Goal: Task Accomplishment & Management: Complete application form

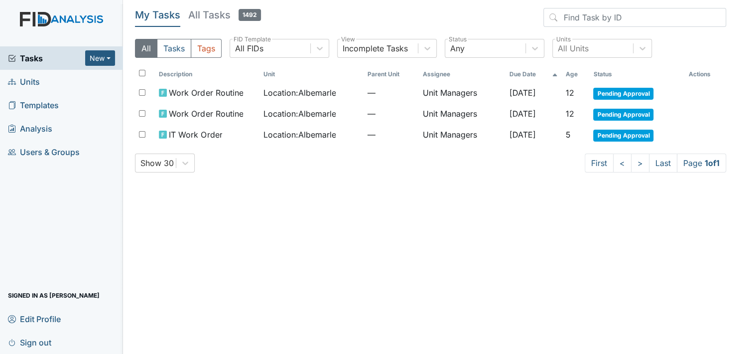
click at [39, 83] on span "Units" at bounding box center [24, 81] width 32 height 15
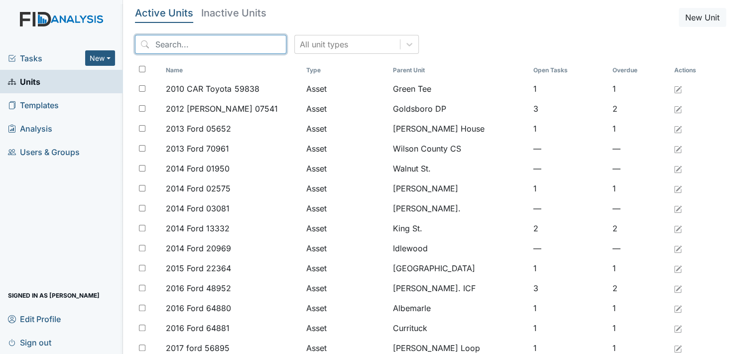
click at [199, 46] on input "search" at bounding box center [210, 44] width 151 height 19
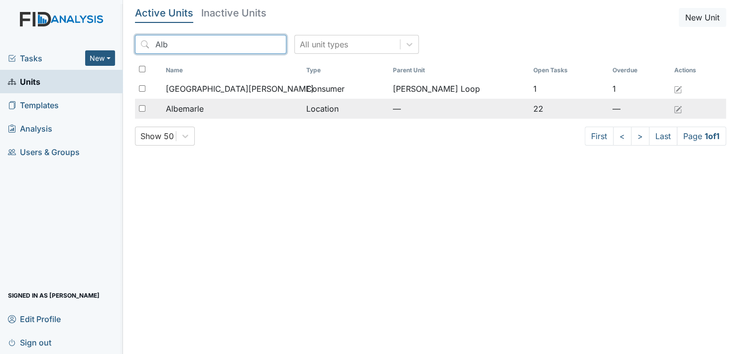
type input "Alb"
click at [195, 109] on span "Albemarle" at bounding box center [185, 109] width 38 height 12
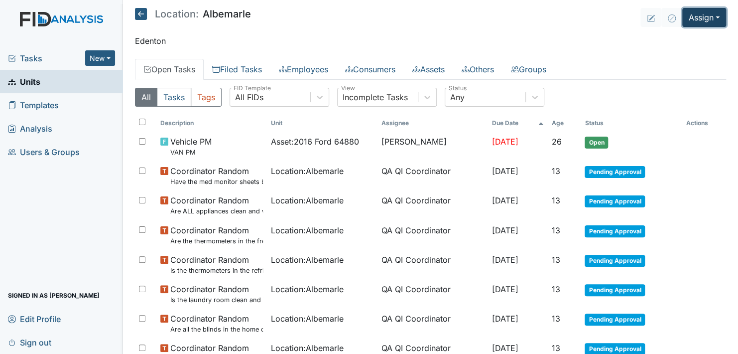
click at [708, 17] on button "Assign" at bounding box center [704, 17] width 44 height 19
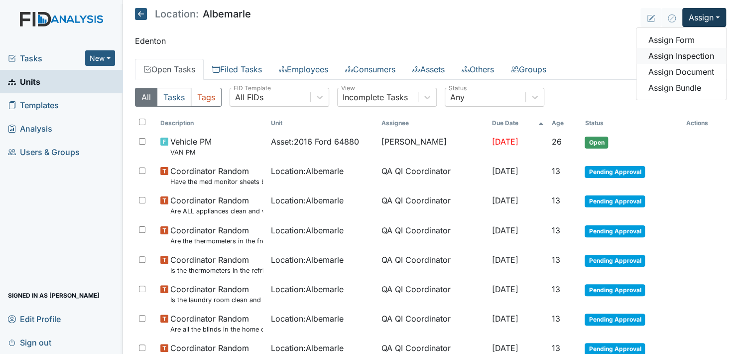
click at [696, 54] on link "Assign Inspection" at bounding box center [681, 56] width 90 height 16
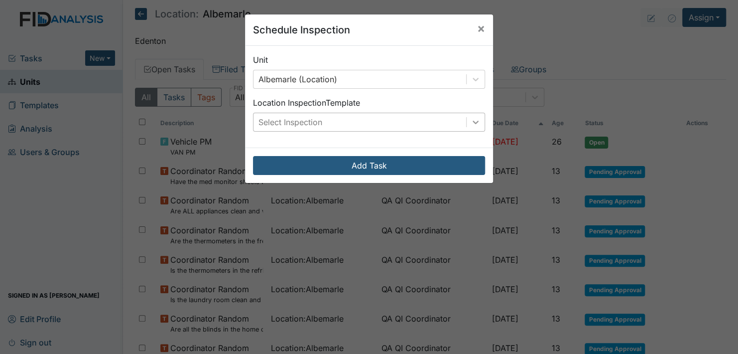
click at [476, 118] on icon at bounding box center [476, 122] width 10 height 10
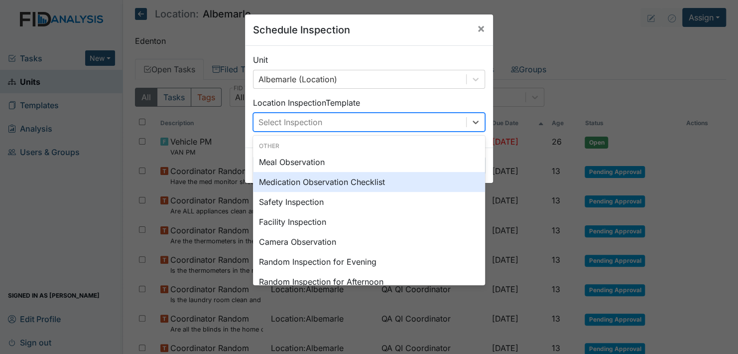
click at [351, 180] on div "Medication Observation Checklist" at bounding box center [369, 182] width 232 height 20
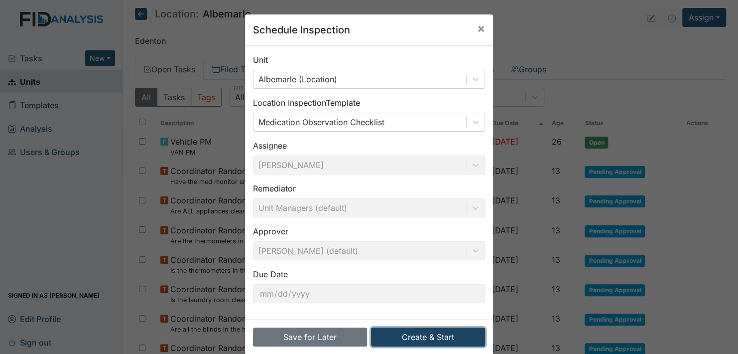
click at [430, 336] on button "Create & Start" at bounding box center [428, 336] width 114 height 19
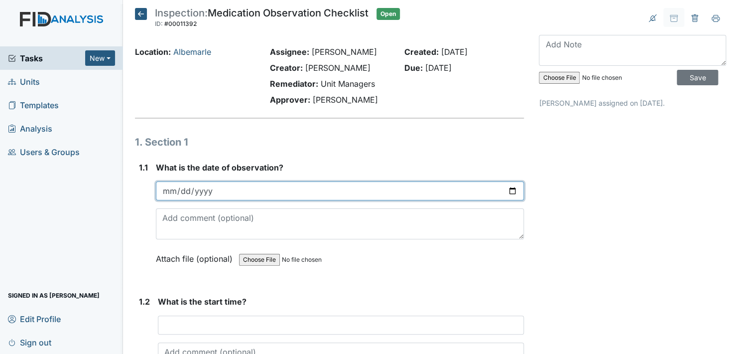
click at [506, 189] on input "date" at bounding box center [340, 190] width 368 height 19
type input "2025-09-15"
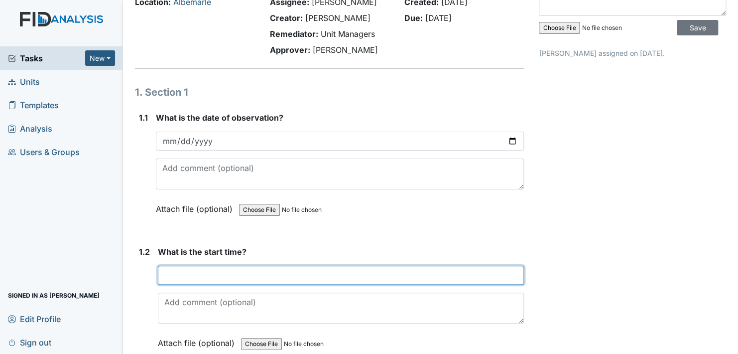
click at [197, 275] on input "text" at bounding box center [341, 274] width 366 height 19
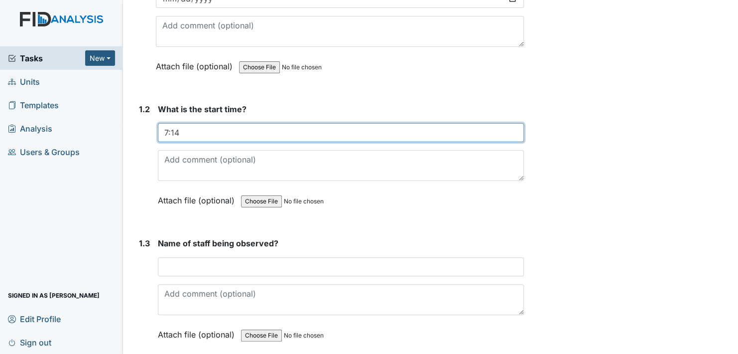
scroll to position [199, 0]
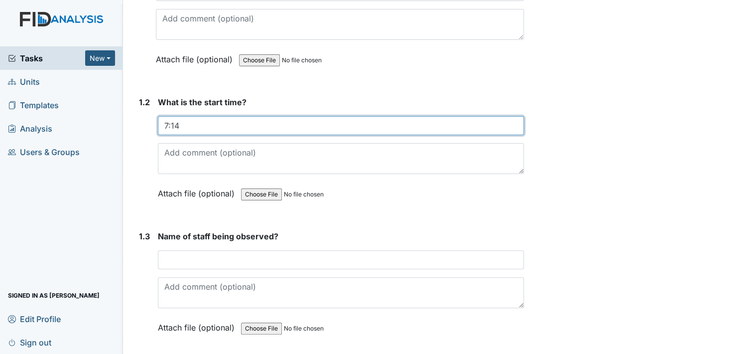
type input "7:14"
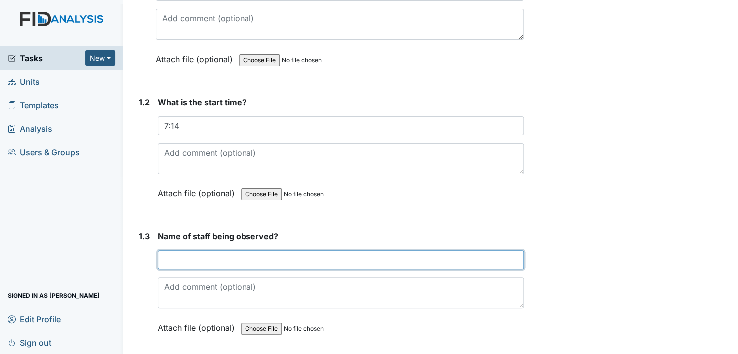
click at [188, 260] on input "text" at bounding box center [341, 259] width 366 height 19
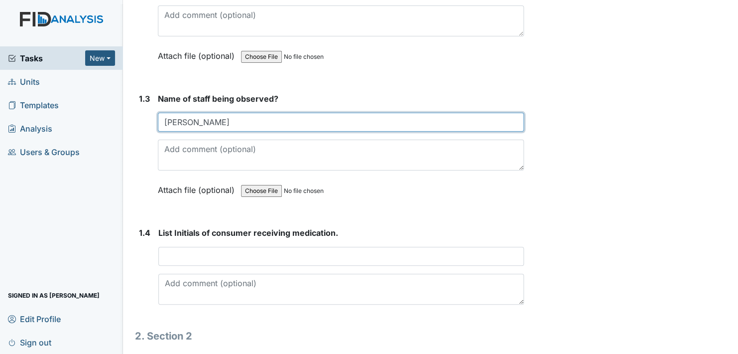
scroll to position [349, 0]
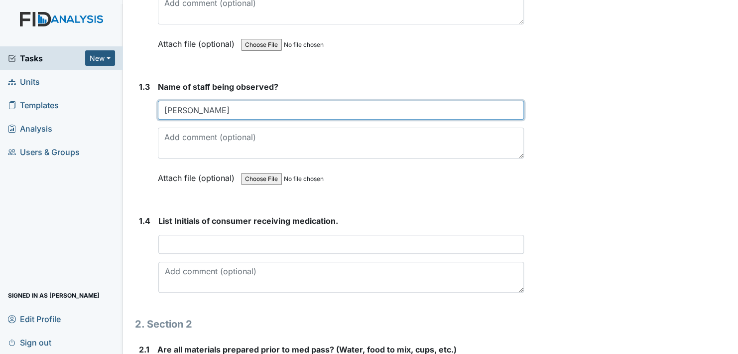
type input "Natilie"
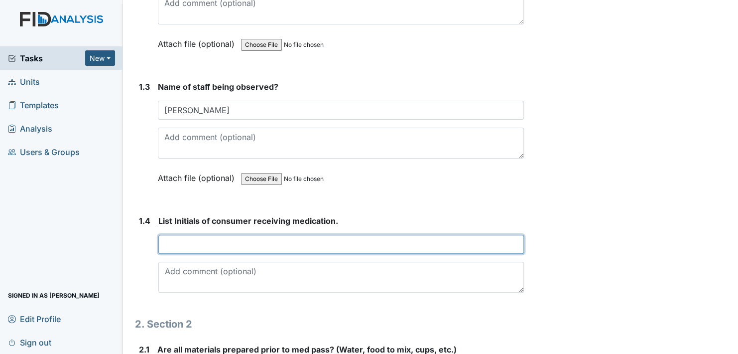
click at [178, 242] on input "text" at bounding box center [340, 244] width 365 height 19
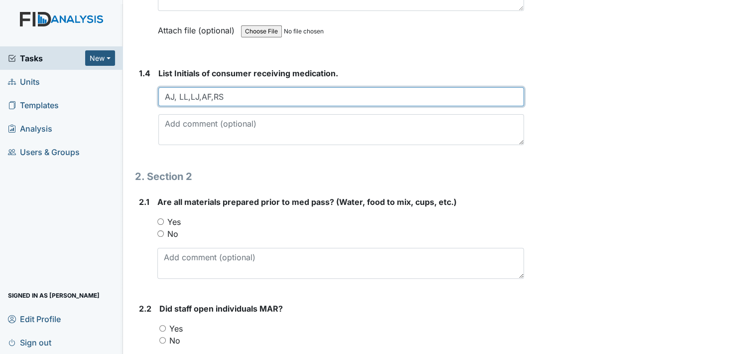
scroll to position [498, 0]
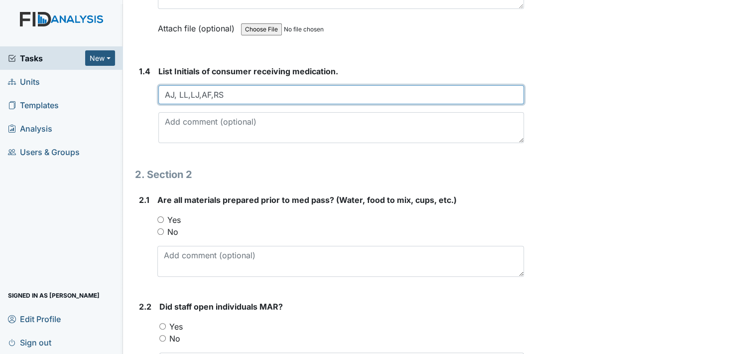
type input "AJ, LL,LJ,AF,RS"
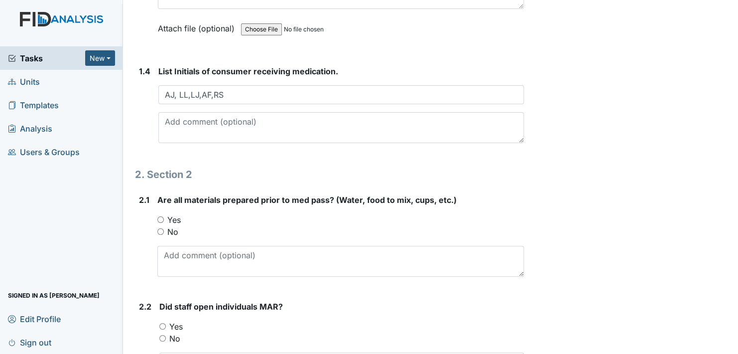
drag, startPoint x: 160, startPoint y: 216, endPoint x: 167, endPoint y: 216, distance: 7.0
click at [160, 216] on input "Yes" at bounding box center [160, 219] width 6 height 6
radio input "true"
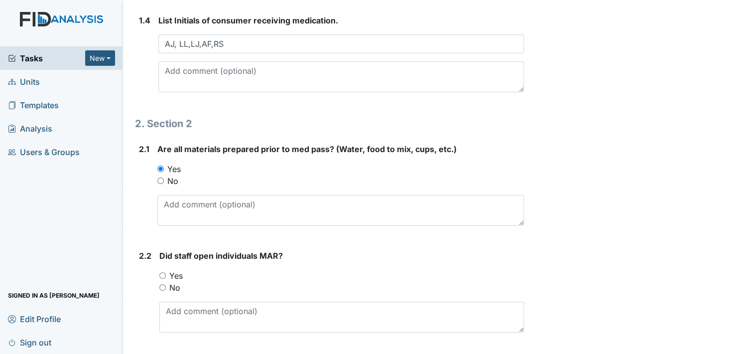
scroll to position [597, 0]
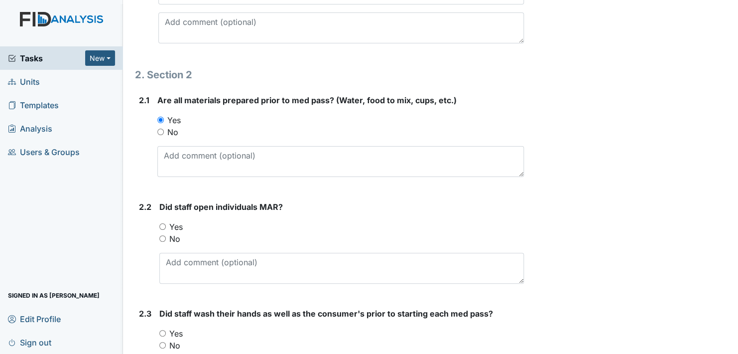
drag, startPoint x: 162, startPoint y: 223, endPoint x: 206, endPoint y: 227, distance: 44.0
click at [165, 223] on input "Yes" at bounding box center [162, 226] width 6 height 6
radio input "true"
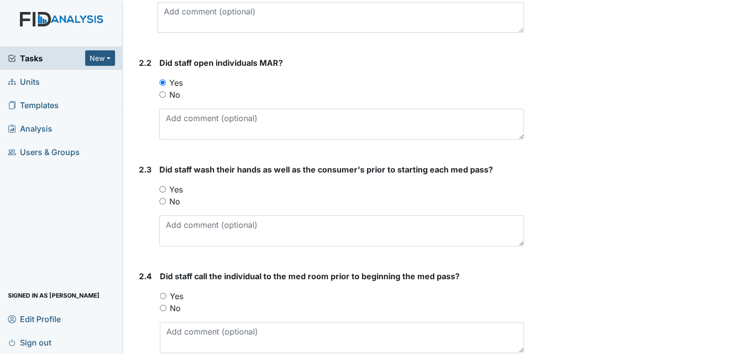
scroll to position [747, 0]
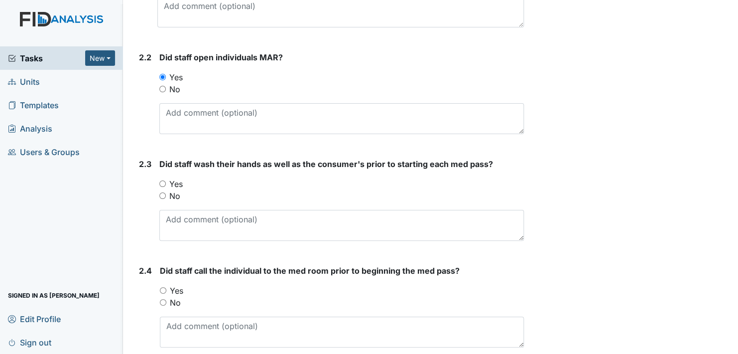
click at [162, 180] on input "Yes" at bounding box center [162, 183] width 6 height 6
radio input "true"
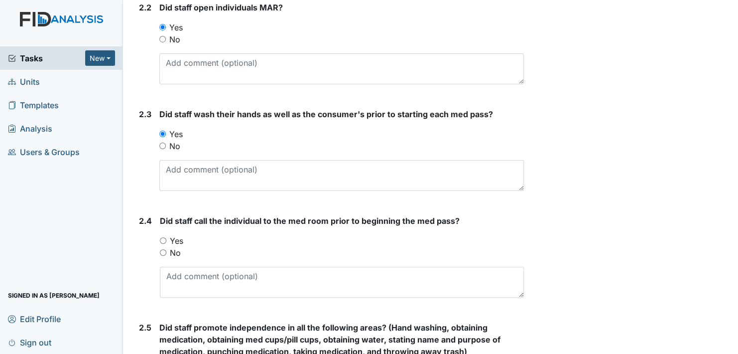
scroll to position [846, 0]
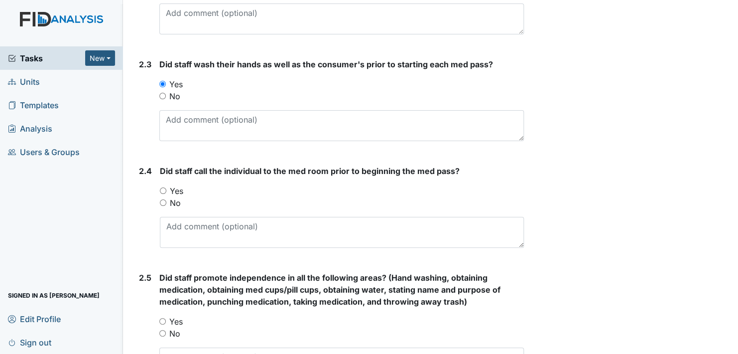
drag, startPoint x: 163, startPoint y: 186, endPoint x: 175, endPoint y: 190, distance: 13.1
click at [163, 187] on input "Yes" at bounding box center [163, 190] width 6 height 6
radio input "true"
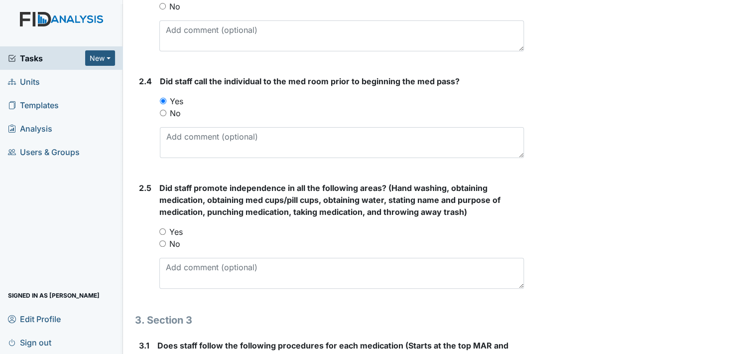
scroll to position [946, 0]
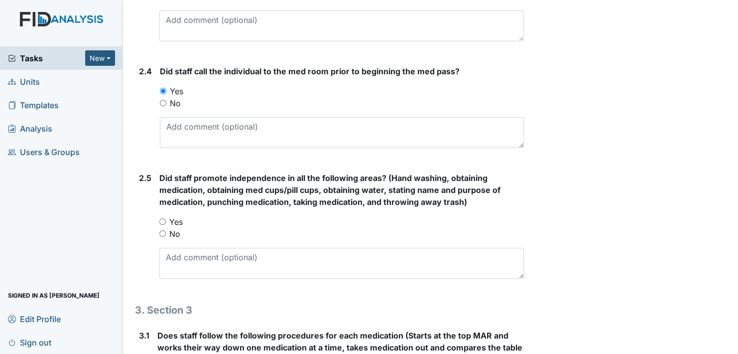
click at [159, 218] on input "Yes" at bounding box center [162, 221] width 6 height 6
radio input "true"
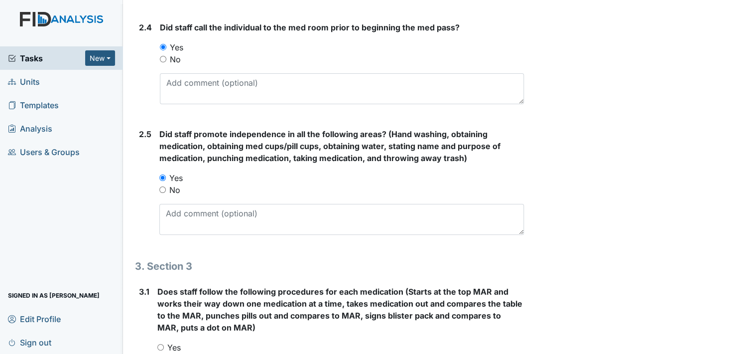
scroll to position [1095, 0]
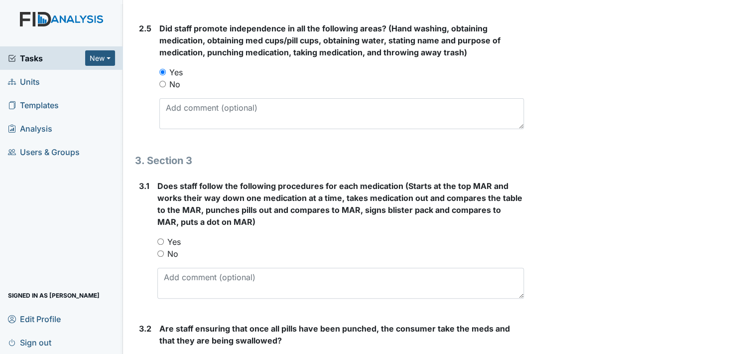
click at [159, 238] on input "Yes" at bounding box center [160, 241] width 6 height 6
radio input "true"
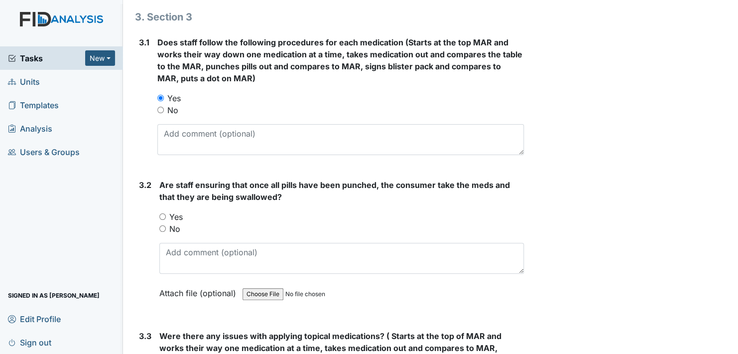
scroll to position [1245, 0]
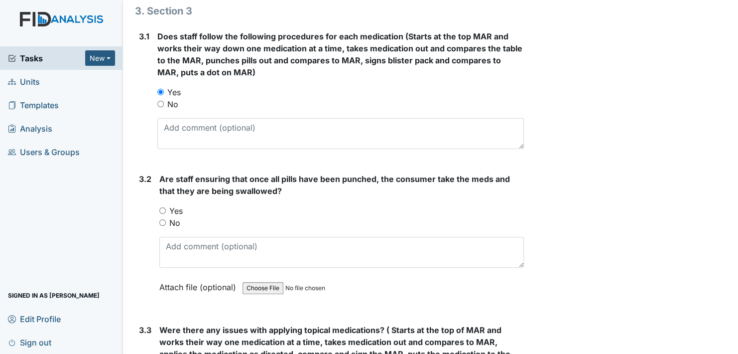
click at [161, 207] on input "Yes" at bounding box center [162, 210] width 6 height 6
radio input "true"
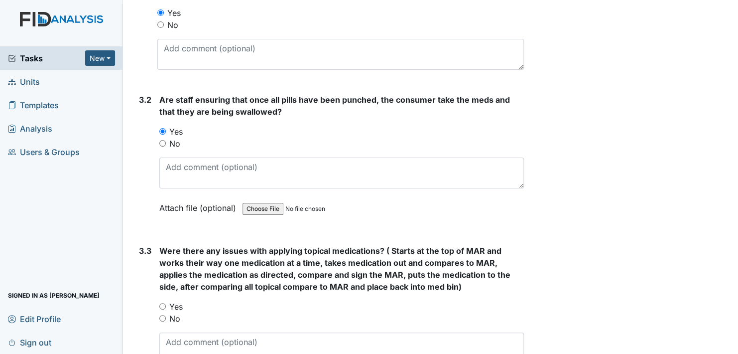
scroll to position [1344, 0]
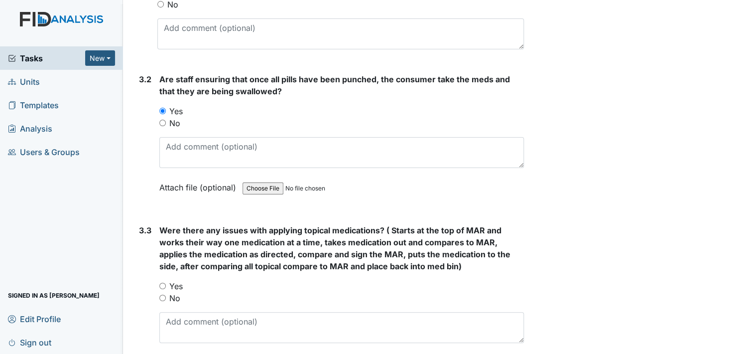
click at [164, 294] on input "No" at bounding box center [162, 297] width 6 height 6
radio input "true"
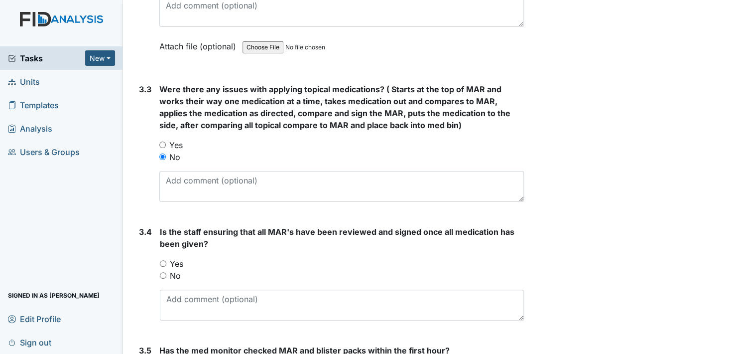
scroll to position [1494, 0]
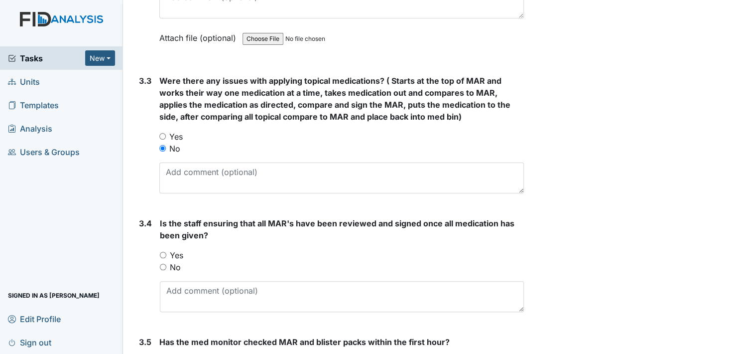
click at [163, 251] on input "Yes" at bounding box center [163, 254] width 6 height 6
radio input "true"
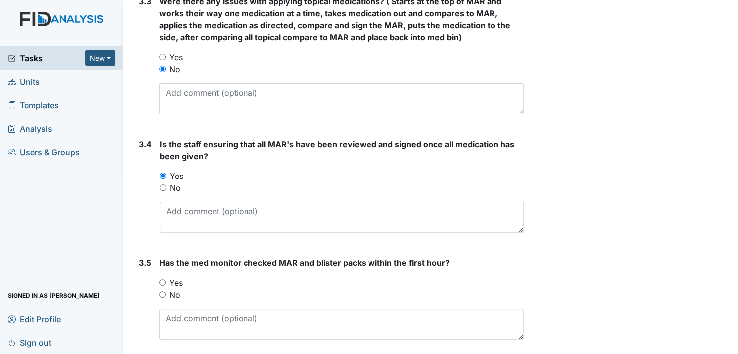
scroll to position [1605, 0]
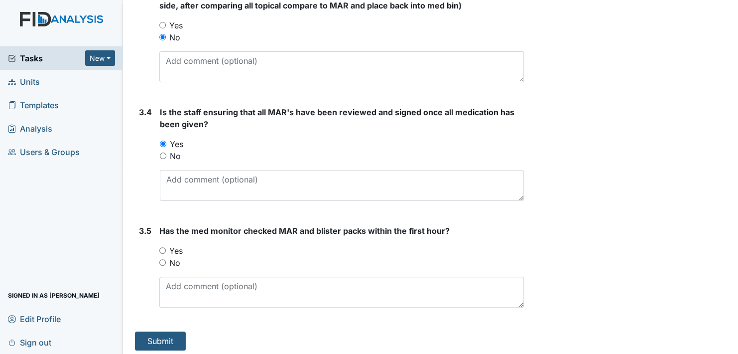
click at [162, 247] on input "Yes" at bounding box center [162, 250] width 6 height 6
radio input "true"
click at [162, 335] on button "Submit" at bounding box center [160, 340] width 51 height 19
